Goal: Communication & Community: Answer question/provide support

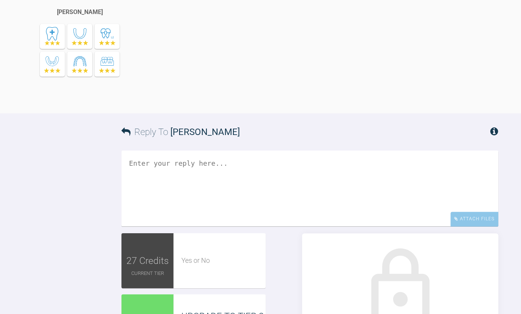
scroll to position [620, 0]
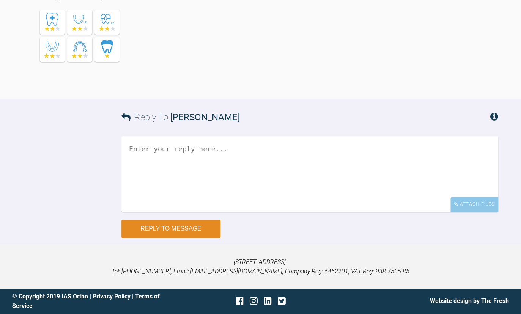
scroll to position [4811, 0]
click at [184, 149] on textarea at bounding box center [309, 174] width 376 height 76
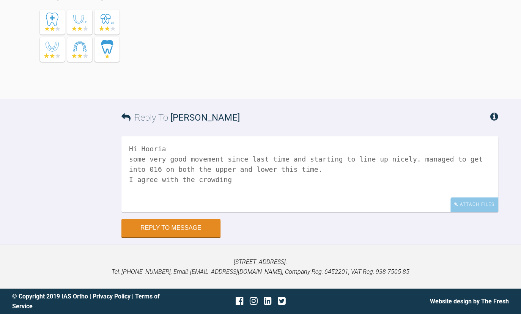
scroll to position [4707, 0]
type textarea "Hi Hooria some very good movement since last time and starting to line up nicel…"
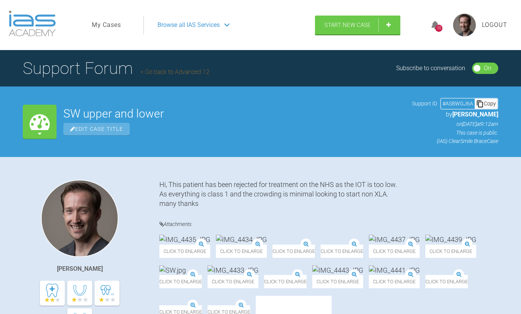
scroll to position [448, 0]
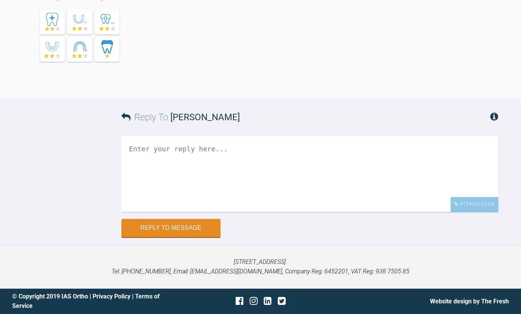
scroll to position [4695, 0]
click at [282, 212] on textarea at bounding box center [309, 174] width 376 height 76
click at [353, 212] on textarea "hi Hooria some good progress since last tie and managed to mve both ino 016 niti" at bounding box center [309, 174] width 376 height 76
click at [316, 212] on textarea "hi Hooria some good progress since last tie and managed to mve both into 016 ni…" at bounding box center [309, 174] width 376 height 76
drag, startPoint x: 403, startPoint y: 281, endPoint x: 396, endPoint y: 275, distance: 9.4
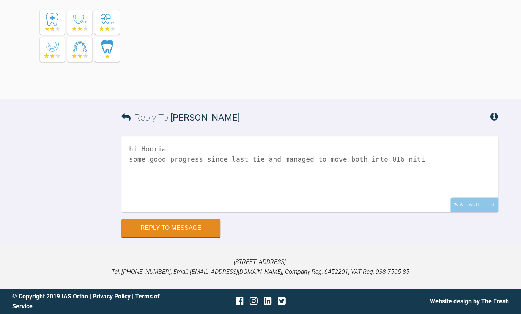
click at [402, 212] on textarea "hi Hooria some good progress since last tie and managed to move both into 016 n…" at bounding box center [309, 174] width 376 height 76
click at [452, 212] on textarea "hi Hooria some good progress since last tie and managed to move both into 016 n…" at bounding box center [309, 174] width 376 height 76
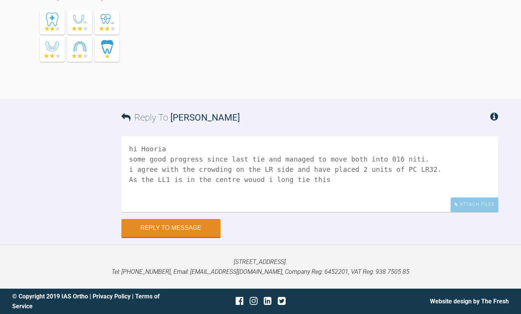
click at [245, 212] on textarea "hi Hooria some good progress since last tie and managed to move both into 016 n…" at bounding box center [309, 174] width 376 height 76
click at [292, 212] on textarea "hi Hooria some good progress since last tie and managed to move both into 016 n…" at bounding box center [309, 174] width 376 height 76
click at [332, 212] on textarea "hi Hooria some good progress since last tie and managed to move both into 016 n…" at bounding box center [309, 174] width 376 height 76
drag, startPoint x: 387, startPoint y: 216, endPoint x: 392, endPoint y: 216, distance: 5.3
click at [392, 212] on textarea "hi Hooria some good progress since last tie and managed to move both into 016 n…" at bounding box center [309, 174] width 376 height 76
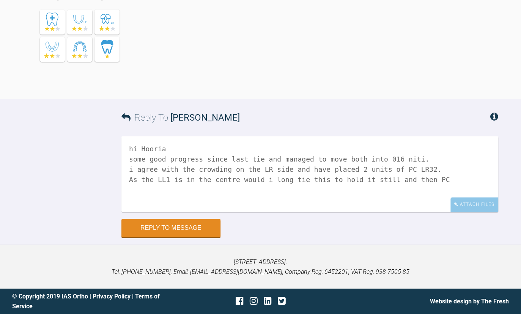
click at [429, 212] on textarea "hi Hooria some good progress since last tie and managed to move both into 016 n…" at bounding box center [309, 174] width 376 height 76
drag, startPoint x: 165, startPoint y: 221, endPoint x: 127, endPoint y: 213, distance: 38.9
click at [127, 212] on textarea "hi Hooria some good progress since last tie and managed to move both into 016 n…" at bounding box center [309, 174] width 376 height 76
click at [179, 212] on textarea "hi Hooria some good progress since last tie and managed to move both into 016 n…" at bounding box center [309, 174] width 376 height 76
click at [270, 212] on textarea "hi Hooria some good progress since last tie and managed to move both into 016 n…" at bounding box center [309, 174] width 376 height 76
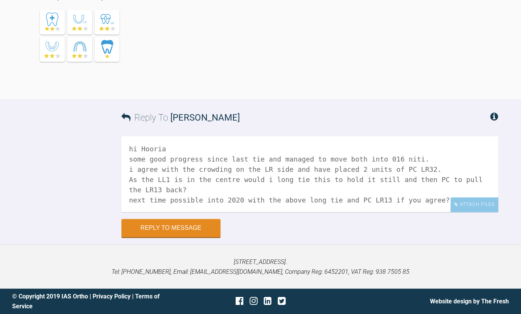
scroll to position [2, 0]
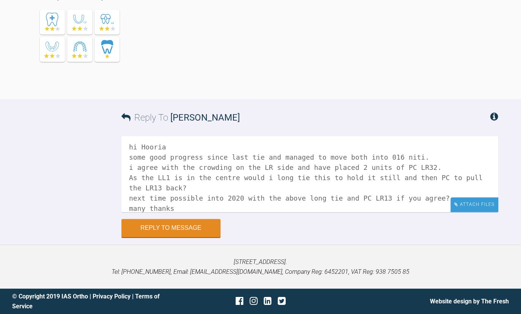
type textarea "hi Hooria some good progress since last tie and managed to move both into 016 n…"
click at [493, 212] on div "Attach Files" at bounding box center [474, 204] width 48 height 15
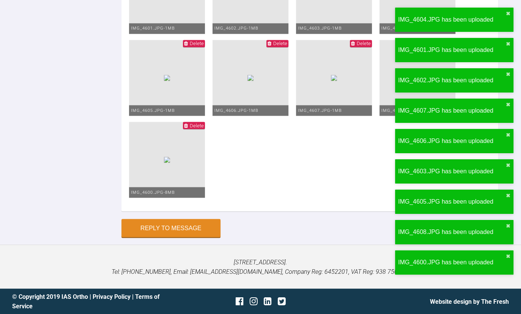
scroll to position [5190, 0]
click at [165, 238] on button "Reply to Message" at bounding box center [170, 229] width 99 height 18
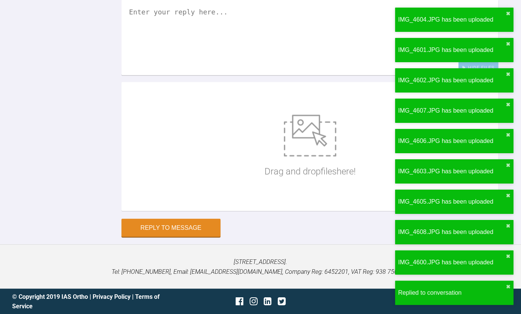
scroll to position [5027, 0]
